Goal: Learn about a topic

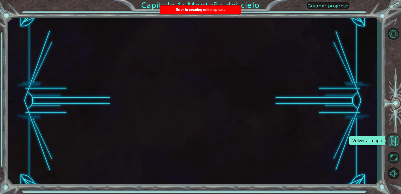
click at [395, 138] on button "Volver al mapa" at bounding box center [393, 140] width 15 height 15
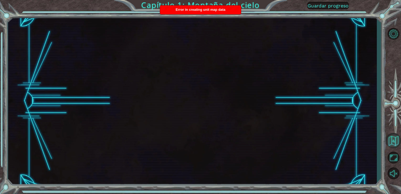
click at [395, 138] on button "Volver al mapa" at bounding box center [393, 140] width 15 height 15
